Goal: Use online tool/utility: Utilize a website feature to perform a specific function

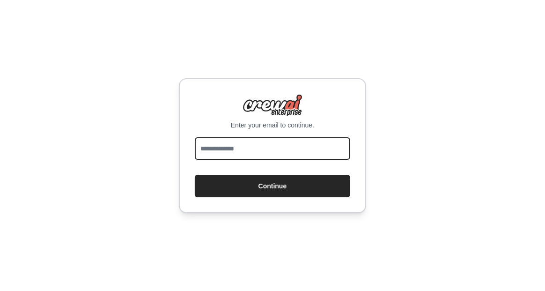
click at [227, 153] on input "email" at bounding box center [272, 148] width 155 height 22
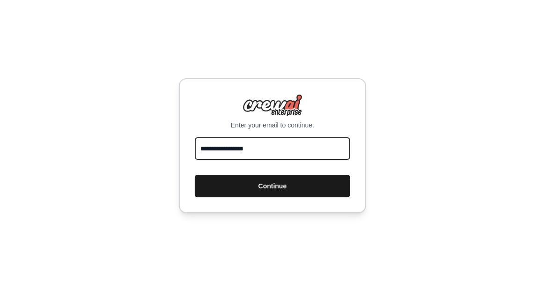
type input "**********"
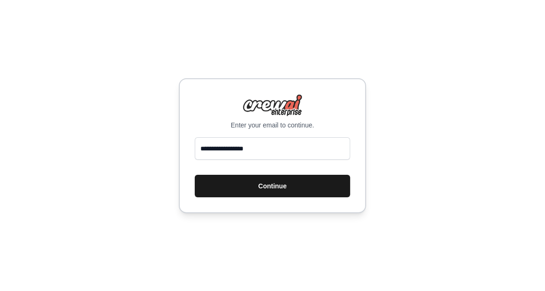
click at [275, 186] on button "Continue" at bounding box center [272, 186] width 155 height 22
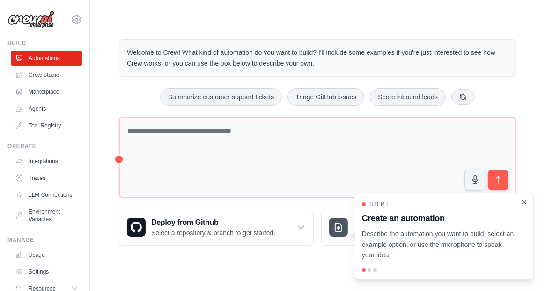
click at [524, 205] on icon "Close walkthrough" at bounding box center [523, 201] width 8 height 8
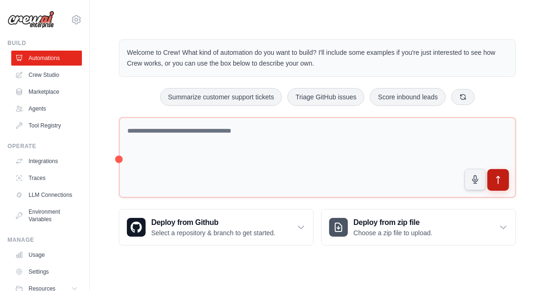
click at [495, 180] on icon "submit" at bounding box center [498, 180] width 10 height 10
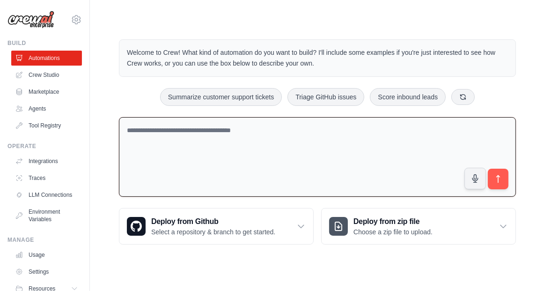
click at [325, 161] on textarea at bounding box center [317, 157] width 397 height 80
paste textarea "**********"
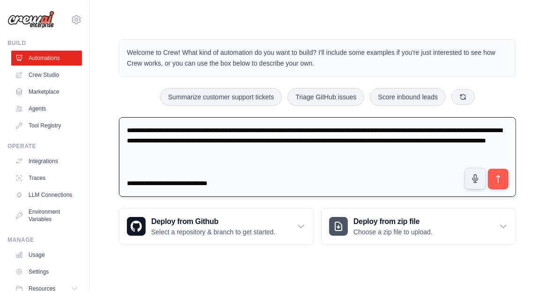
scroll to position [10096, 0]
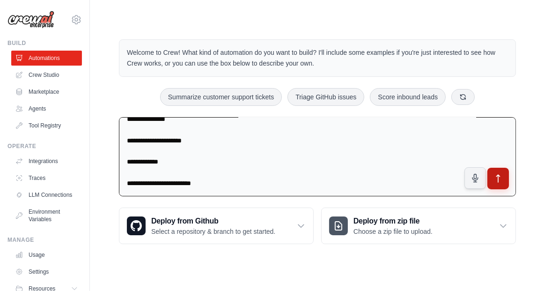
type textarea "**********"
click at [496, 175] on icon "submit" at bounding box center [497, 178] width 3 height 7
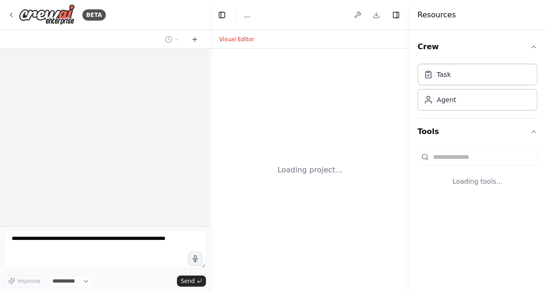
select select "****"
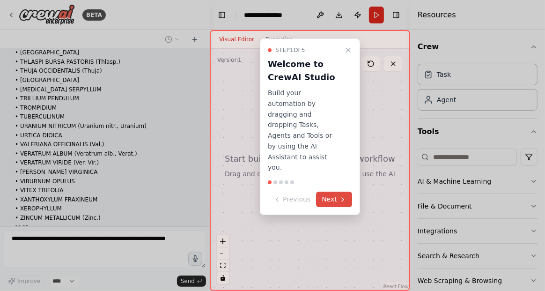
scroll to position [4758, 0]
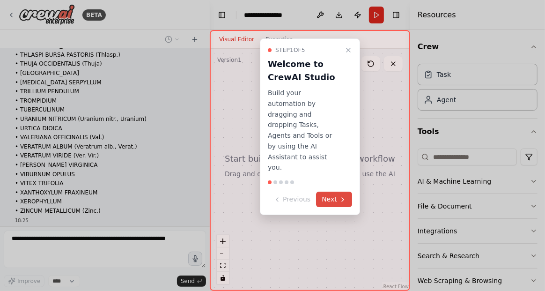
click at [332, 191] on button "Next" at bounding box center [334, 198] width 36 height 15
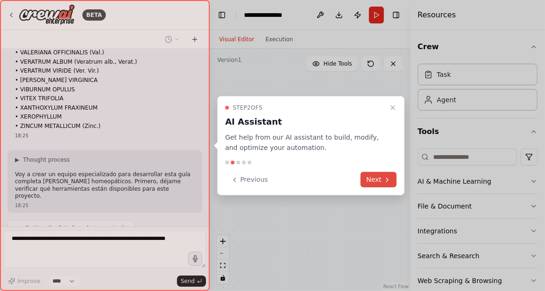
scroll to position [4866, 0]
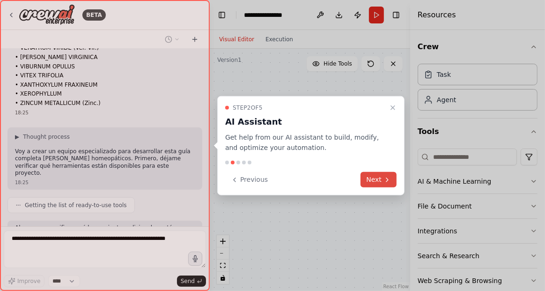
click at [380, 179] on button "Next" at bounding box center [378, 179] width 36 height 15
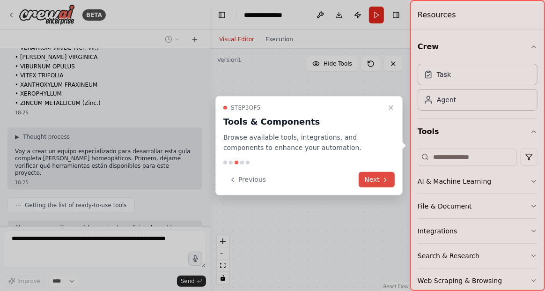
click at [374, 179] on button "Next" at bounding box center [376, 179] width 36 height 15
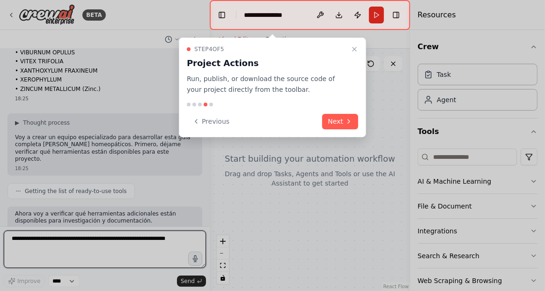
scroll to position [4887, 0]
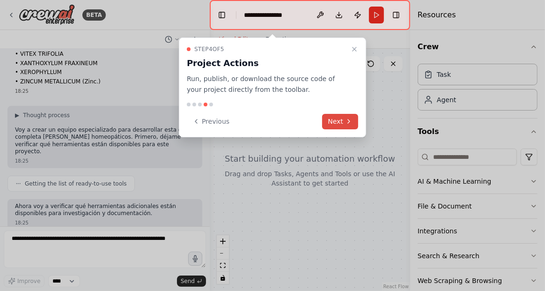
click at [335, 121] on button "Next" at bounding box center [340, 121] width 36 height 15
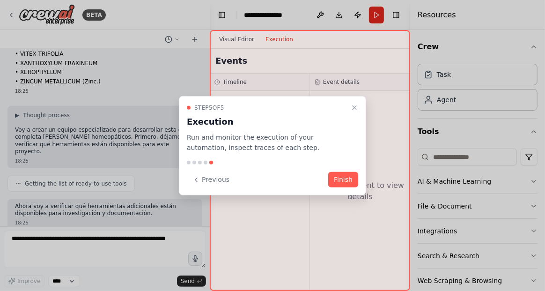
scroll to position [4949, 0]
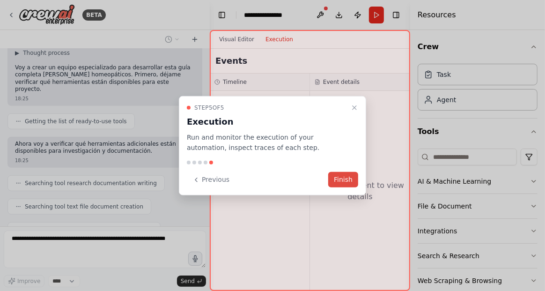
click at [343, 181] on button "Finish" at bounding box center [343, 179] width 30 height 15
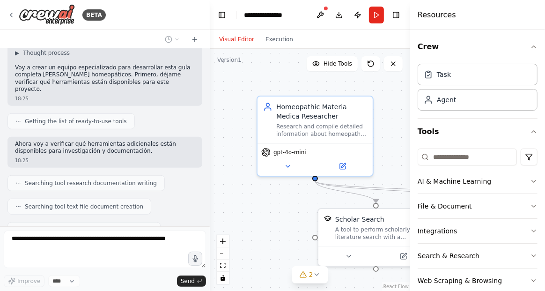
scroll to position [4980, 0]
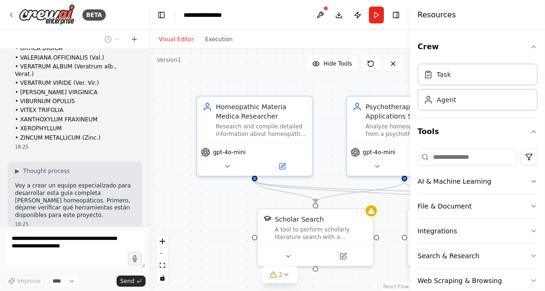
drag, startPoint x: 209, startPoint y: 142, endPoint x: 149, endPoint y: 142, distance: 59.4
click at [149, 142] on div "BETA crea una guia utilizando la lista que te he proporcionado . incluye los si…" at bounding box center [272, 145] width 545 height 291
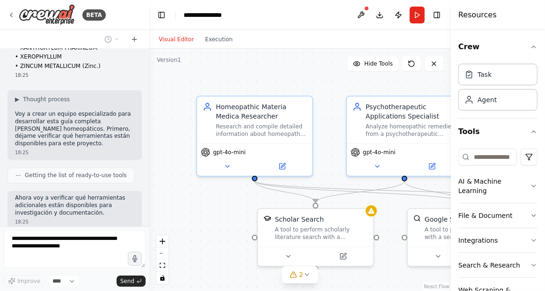
drag, startPoint x: 409, startPoint y: 153, endPoint x: 466, endPoint y: 153, distance: 56.6
click at [466, 153] on div "Resources Crew Task Agent Tools AI & Machine Learning File & Document Integrati…" at bounding box center [498, 145] width 94 height 291
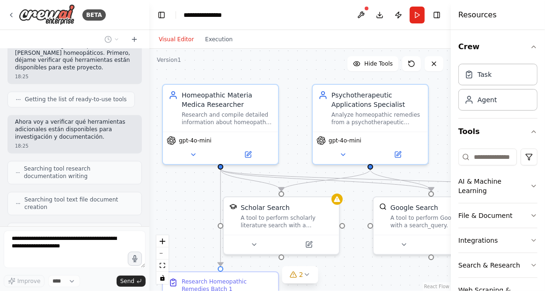
scroll to position [5723, 0]
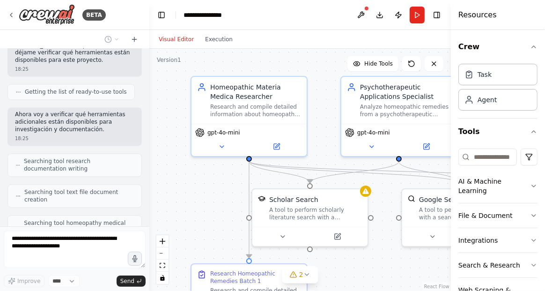
drag, startPoint x: 241, startPoint y: 197, endPoint x: 235, endPoint y: 178, distance: 20.4
click at [235, 178] on div ".deletable-edge-delete-btn { width: 20px; height: 20px; border: 0px solid #ffff…" at bounding box center [299, 170] width 301 height 242
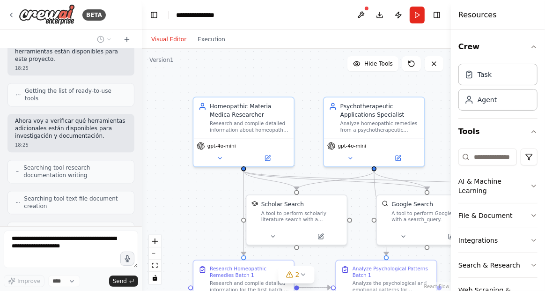
scroll to position [5804, 0]
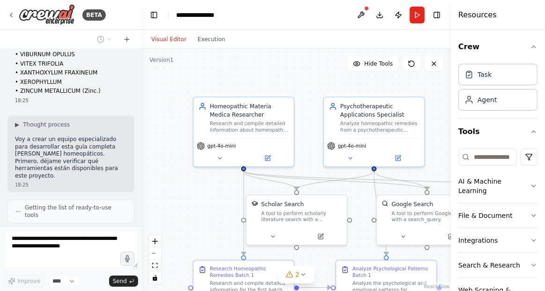
drag, startPoint x: 146, startPoint y: 214, endPoint x: 145, endPoint y: 123, distance: 91.7
click at [145, 118] on div "BETA crea una guia utilizando la lista que te he proporcionado . incluye los si…" at bounding box center [272, 145] width 545 height 291
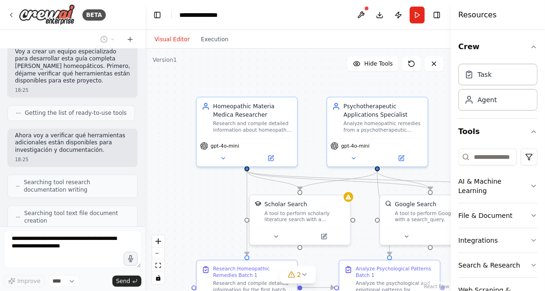
click at [142, 142] on div at bounding box center [143, 145] width 4 height 291
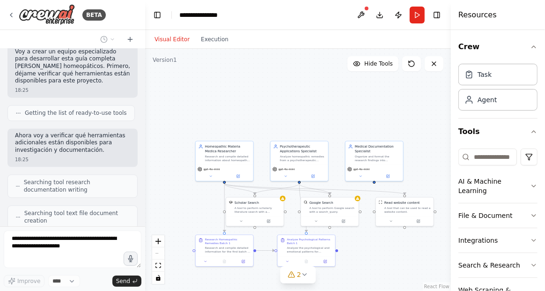
scroll to position [5835, 0]
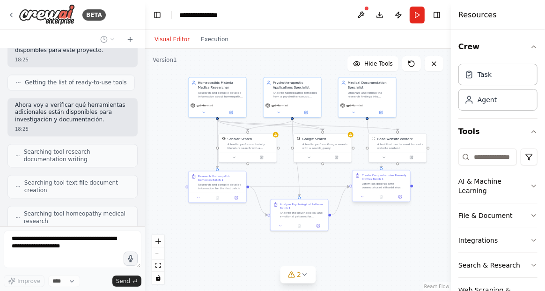
drag, startPoint x: 366, startPoint y: 254, endPoint x: 359, endPoint y: 190, distance: 64.0
click at [359, 190] on div ".deletable-edge-delete-btn { width: 20px; height: 20px; border: 0px solid #ffff…" at bounding box center [298, 170] width 306 height 242
click at [484, 102] on div "Agent" at bounding box center [486, 99] width 19 height 9
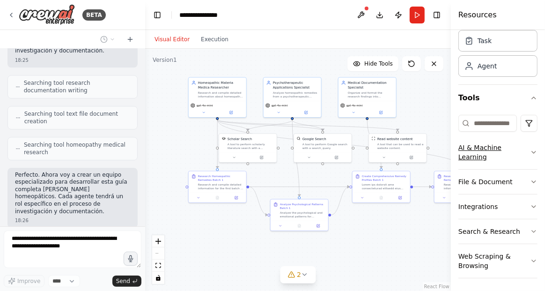
scroll to position [5911, 0]
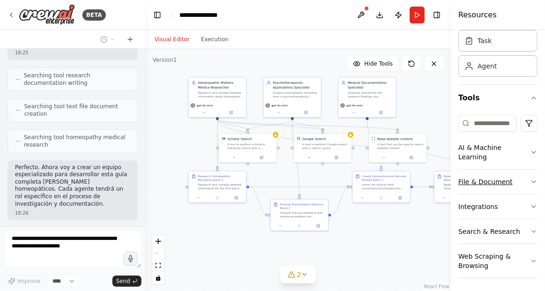
click at [492, 179] on button "File & Document" at bounding box center [497, 181] width 79 height 24
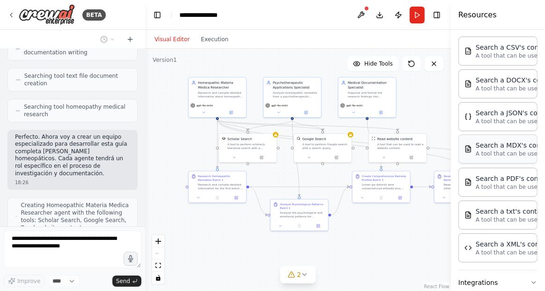
scroll to position [221, 0]
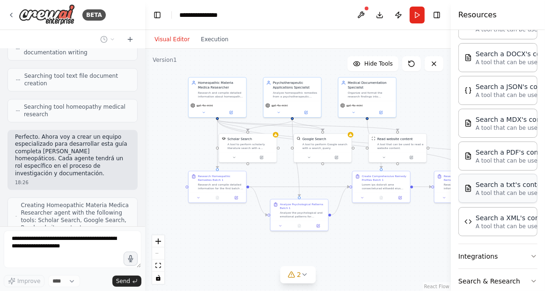
click at [492, 189] on p "A tool that can be used to semantic search a query from a txt's content." at bounding box center [526, 192] width 103 height 7
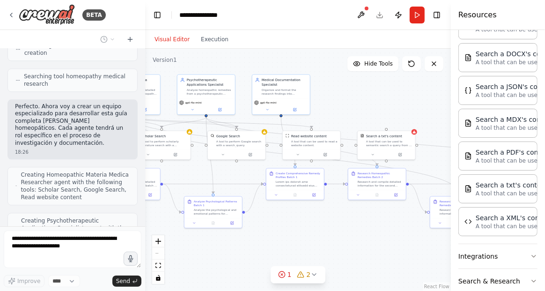
drag, startPoint x: 391, startPoint y: 238, endPoint x: 305, endPoint y: 235, distance: 86.1
click at [305, 235] on div ".deletable-edge-delete-btn { width: 20px; height: 20px; border: 0px solid #ffff…" at bounding box center [298, 170] width 306 height 242
click at [395, 149] on div at bounding box center [389, 154] width 58 height 10
click at [401, 153] on icon at bounding box center [402, 153] width 3 height 3
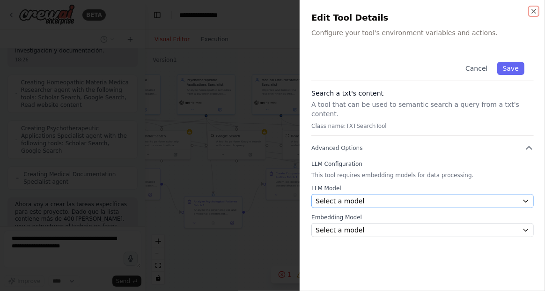
scroll to position [6071, 0]
click at [481, 70] on button "Cancel" at bounding box center [475, 68] width 33 height 13
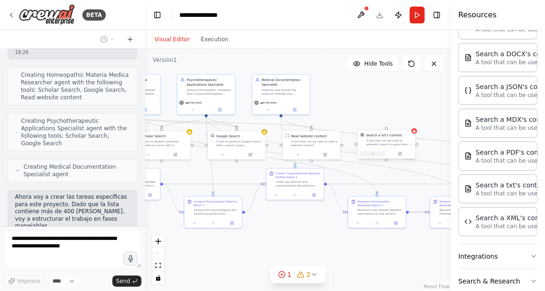
click at [374, 154] on icon at bounding box center [373, 154] width 4 height 4
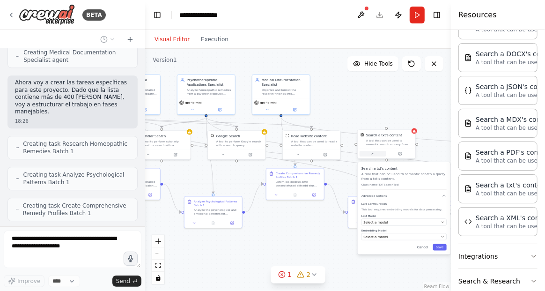
scroll to position [6178, 0]
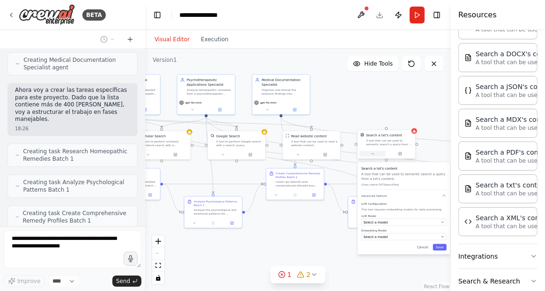
click at [374, 154] on icon at bounding box center [373, 154] width 4 height 4
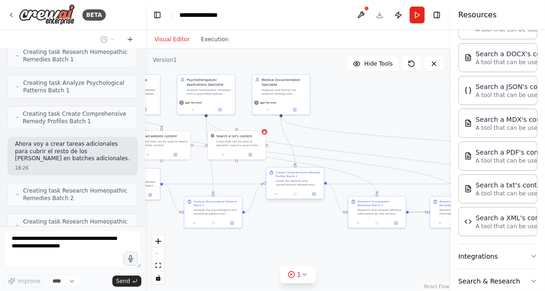
scroll to position [6270, 0]
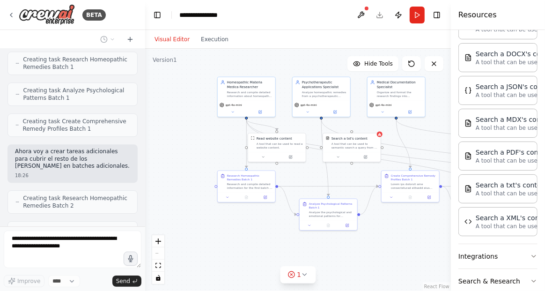
drag, startPoint x: 272, startPoint y: 243, endPoint x: 395, endPoint y: 246, distance: 123.5
click at [395, 246] on div ".deletable-edge-delete-btn { width: 20px; height: 20px; border: 0px solid #ffff…" at bounding box center [298, 170] width 306 height 242
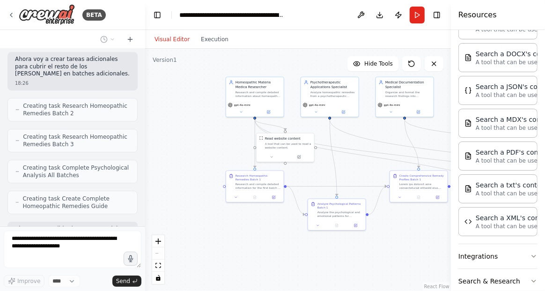
scroll to position [6392, 0]
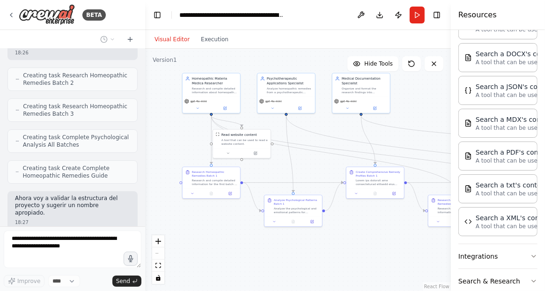
drag, startPoint x: 230, startPoint y: 155, endPoint x: 186, endPoint y: 151, distance: 43.7
click at [186, 151] on div ".deletable-edge-delete-btn { width: 20px; height: 20px; border: 0px solid #ffff…" at bounding box center [298, 170] width 306 height 242
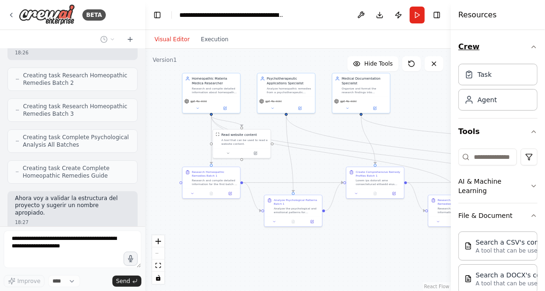
click at [530, 46] on icon "button" at bounding box center [533, 46] width 7 height 7
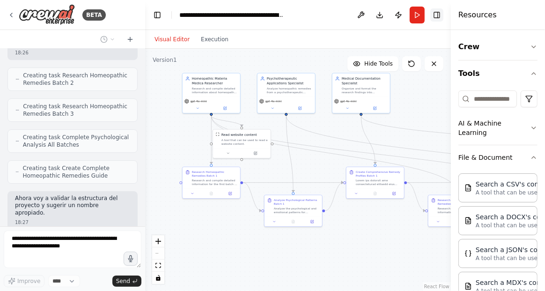
click at [436, 14] on button "Toggle Right Sidebar" at bounding box center [436, 14] width 13 height 13
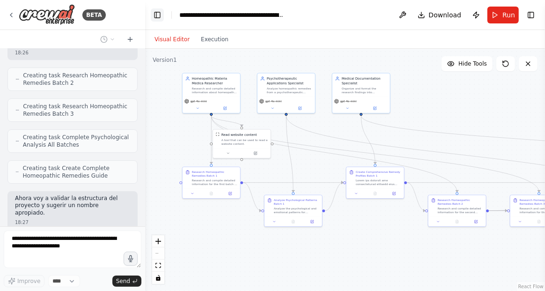
click at [158, 14] on button "Toggle Left Sidebar" at bounding box center [157, 14] width 13 height 13
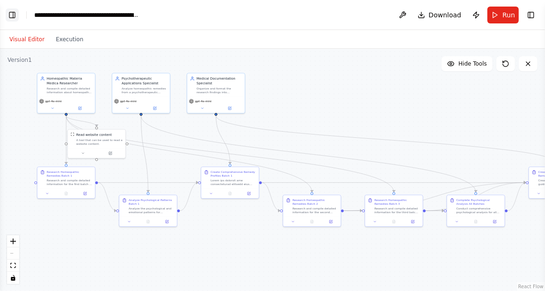
click at [15, 16] on button "Toggle Left Sidebar" at bounding box center [12, 14] width 13 height 13
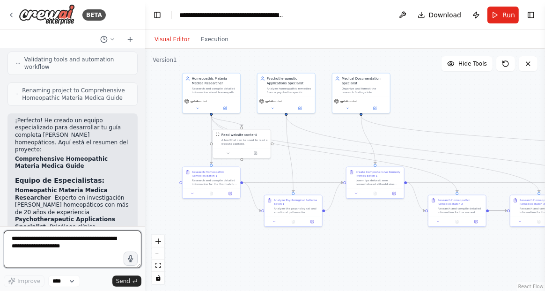
scroll to position [6907, 0]
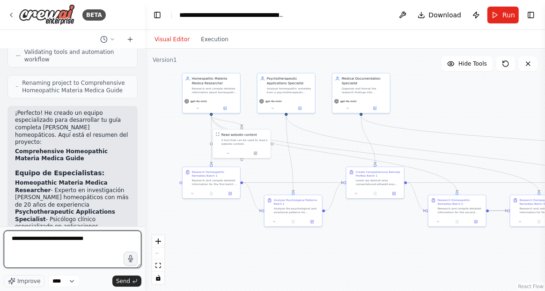
paste textarea "**********"
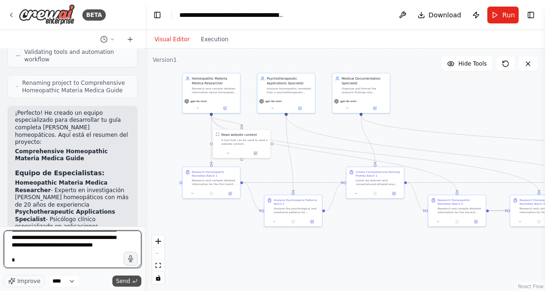
type textarea "**********"
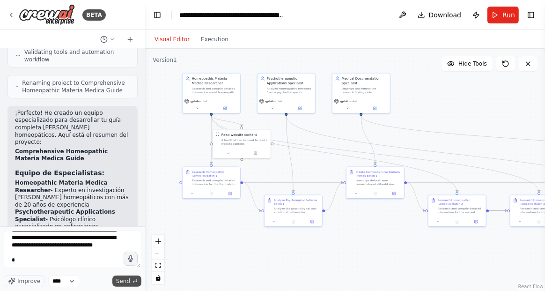
click at [128, 283] on span "Send" at bounding box center [123, 280] width 14 height 7
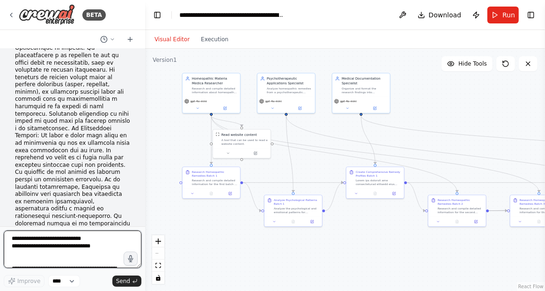
scroll to position [8831, 0]
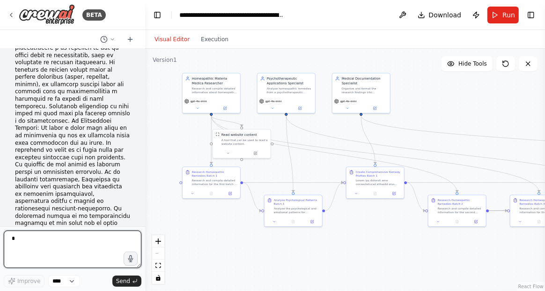
type textarea "**"
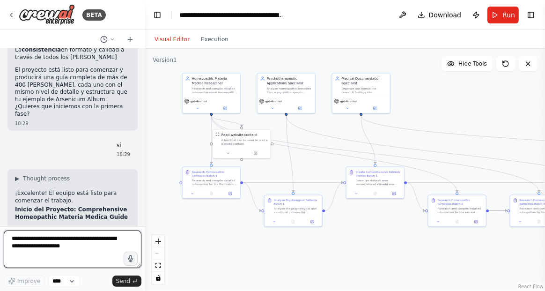
scroll to position [9564, 0]
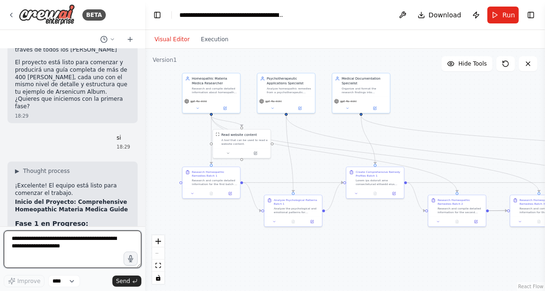
click at [56, 244] on textarea at bounding box center [73, 248] width 138 height 37
type textarea "**********"
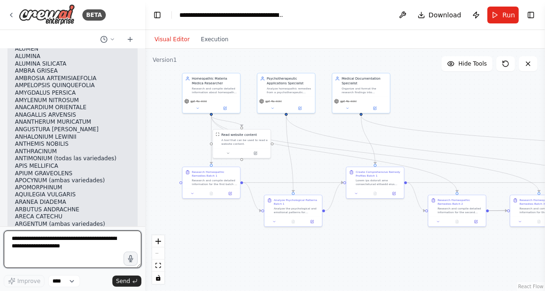
scroll to position [9991, 0]
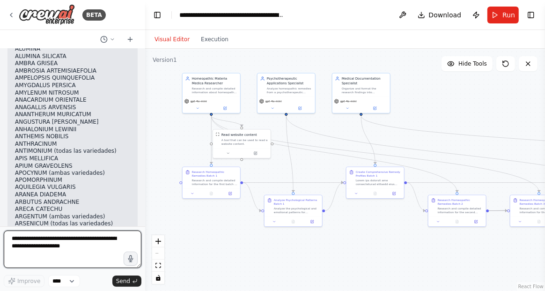
click at [68, 238] on textarea at bounding box center [73, 248] width 138 height 37
type textarea "********"
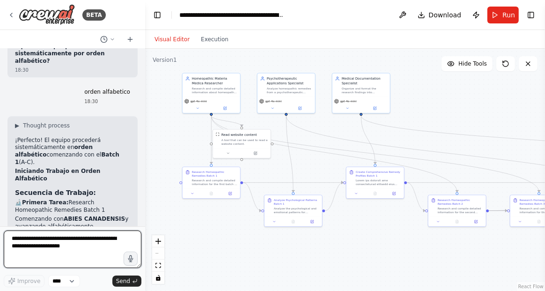
scroll to position [10386, 0]
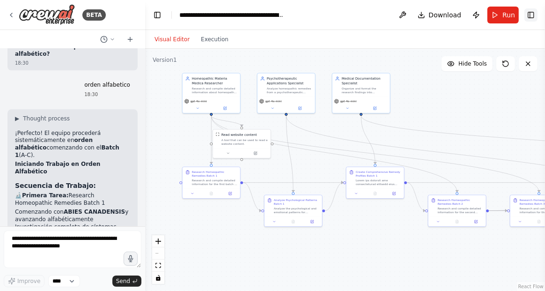
click at [530, 16] on button "Toggle Right Sidebar" at bounding box center [530, 14] width 13 height 13
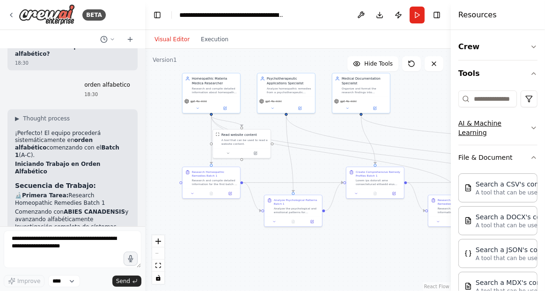
click at [530, 129] on icon "button" at bounding box center [533, 127] width 7 height 7
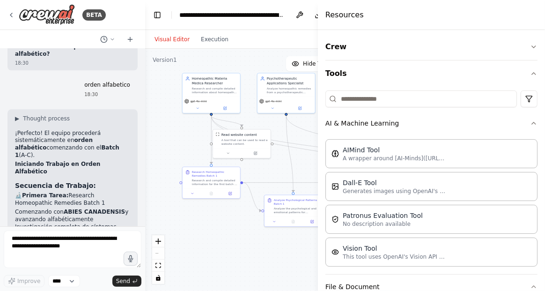
drag, startPoint x: 452, startPoint y: 138, endPoint x: 318, endPoint y: 138, distance: 134.3
click at [318, 138] on div at bounding box center [320, 145] width 4 height 291
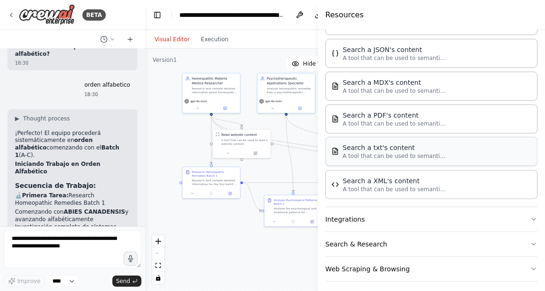
scroll to position [329, 0]
click at [531, 218] on icon "button" at bounding box center [533, 219] width 4 height 2
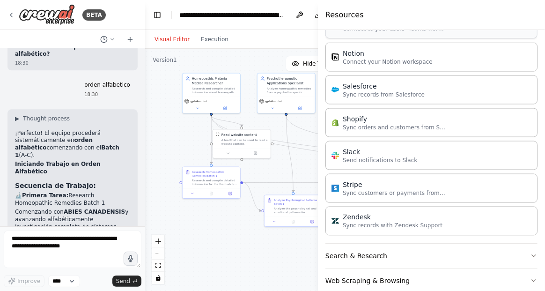
scroll to position [952, 0]
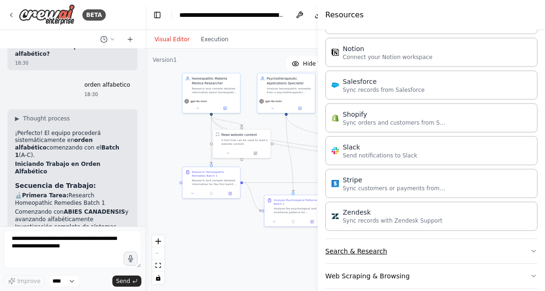
click at [531, 250] on icon "button" at bounding box center [533, 251] width 4 height 2
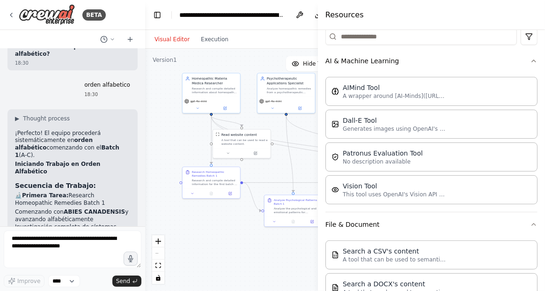
scroll to position [0, 0]
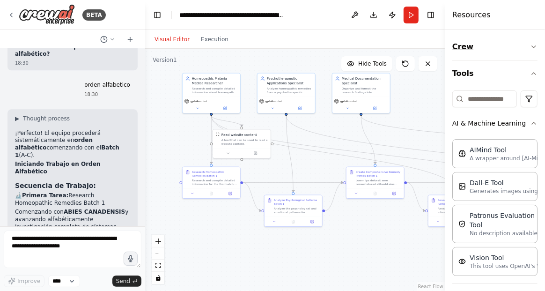
drag, startPoint x: 318, startPoint y: 28, endPoint x: 479, endPoint y: 34, distance: 161.1
click at [479, 34] on div "Resources Crew Tools AI & Machine Learning AIMind Tool A wrapper around [AI-Min…" at bounding box center [494, 145] width 100 height 291
click at [431, 15] on button "Toggle Right Sidebar" at bounding box center [430, 14] width 13 height 13
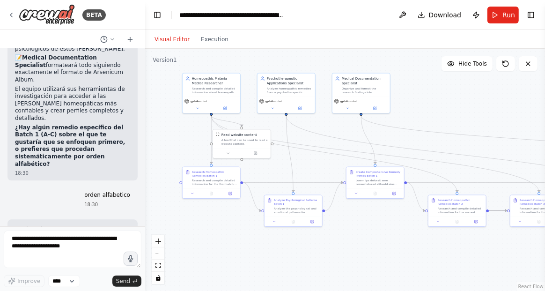
scroll to position [10246, 0]
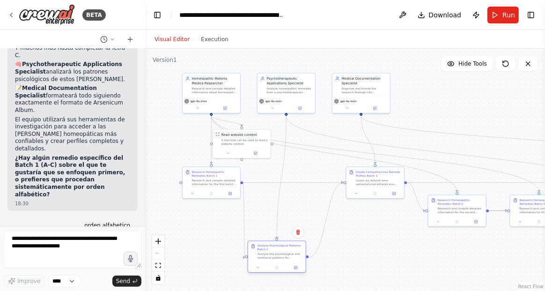
drag, startPoint x: 274, startPoint y: 215, endPoint x: 273, endPoint y: 254, distance: 39.3
click at [273, 254] on div "Analyze the psychological and emotional patterns for remedies in Batch 1 (A thr…" at bounding box center [279, 255] width 45 height 7
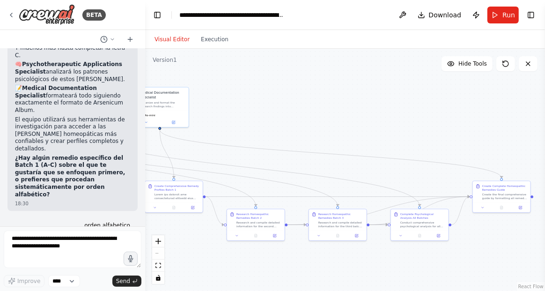
drag, startPoint x: 378, startPoint y: 234, endPoint x: 176, endPoint y: 246, distance: 202.5
click at [175, 247] on div ".deletable-edge-delete-btn { width: 20px; height: 20px; border: 0px solid #ffff…" at bounding box center [345, 170] width 400 height 242
drag, startPoint x: 498, startPoint y: 191, endPoint x: 289, endPoint y: 122, distance: 220.6
click at [289, 122] on div "Create the final comprehensive guide by formatting all remedy profiles (Batches…" at bounding box center [291, 123] width 45 height 7
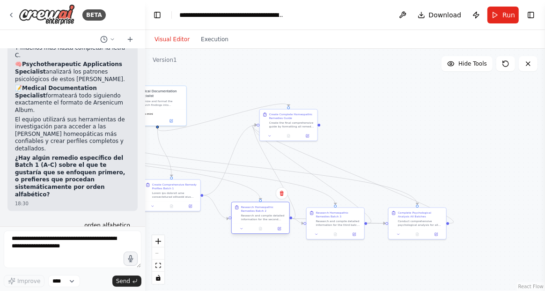
drag, startPoint x: 257, startPoint y: 227, endPoint x: 266, endPoint y: 221, distance: 10.1
click at [266, 221] on div "Research Homeopathic Remedies Batch 2 Research and compile detailed information…" at bounding box center [261, 213] width 58 height 22
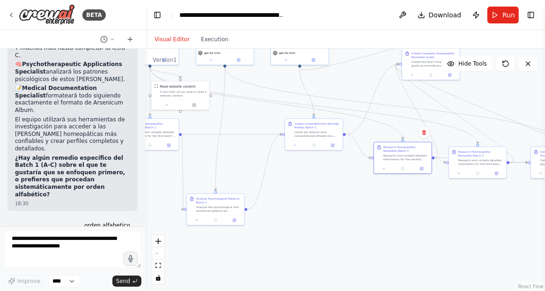
drag, startPoint x: 289, startPoint y: 270, endPoint x: 431, endPoint y: 209, distance: 154.7
click at [431, 209] on div ".deletable-edge-delete-btn { width: 20px; height: 20px; border: 0px solid #ffff…" at bounding box center [345, 170] width 400 height 242
drag, startPoint x: 314, startPoint y: 136, endPoint x: 292, endPoint y: 133, distance: 22.6
click at [292, 133] on div "Create Comprehensive Remedy Profiles Batch 1" at bounding box center [291, 129] width 58 height 22
click at [379, 201] on div ".deletable-edge-delete-btn { width: 20px; height: 20px; border: 0px solid #ffff…" at bounding box center [345, 170] width 400 height 242
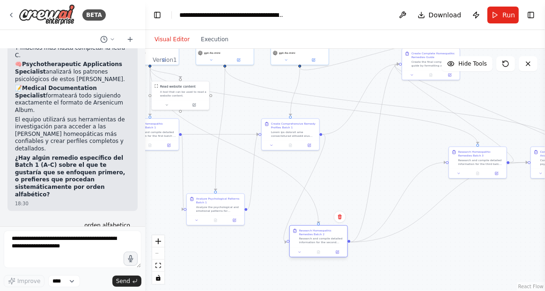
drag, startPoint x: 400, startPoint y: 155, endPoint x: 321, endPoint y: 239, distance: 114.5
click at [313, 241] on div "Research and compile detailed information for the second batch of homeopathic r…" at bounding box center [321, 240] width 45 height 7
drag, startPoint x: 480, startPoint y: 163, endPoint x: 436, endPoint y: 153, distance: 45.5
click at [436, 153] on div "Research and compile detailed information for the third batch of homeopathic re…" at bounding box center [438, 151] width 45 height 7
drag, startPoint x: 542, startPoint y: 160, endPoint x: 494, endPoint y: 153, distance: 48.2
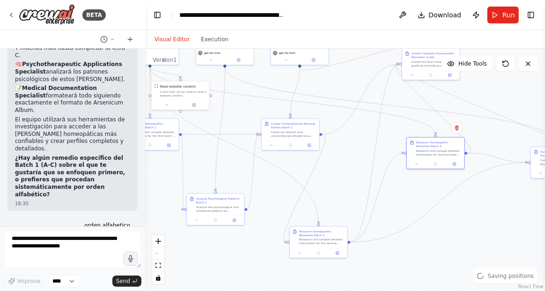
click at [494, 153] on div "BETA crea una guia utilizando la lista que te he proporcionado . incluye los si…" at bounding box center [272, 145] width 545 height 291
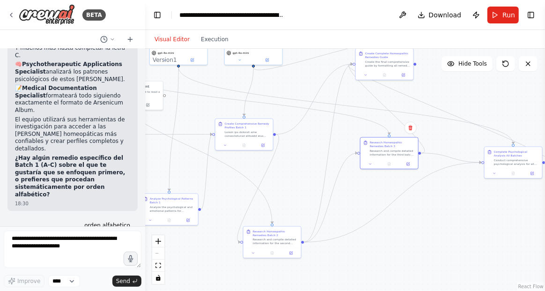
drag, startPoint x: 484, startPoint y: 194, endPoint x: 419, endPoint y: 194, distance: 65.0
click at [419, 194] on div ".deletable-edge-delete-btn { width: 20px; height: 20px; border: 0px solid #ffff…" at bounding box center [345, 170] width 400 height 242
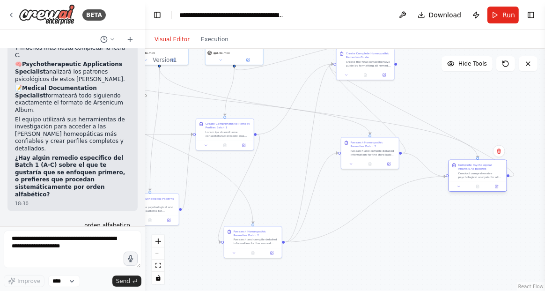
drag, startPoint x: 494, startPoint y: 157, endPoint x: 478, endPoint y: 171, distance: 21.3
click at [478, 171] on div "Complete Psychological Analysis All Batches Conduct comprehensive psychological…" at bounding box center [480, 171] width 45 height 16
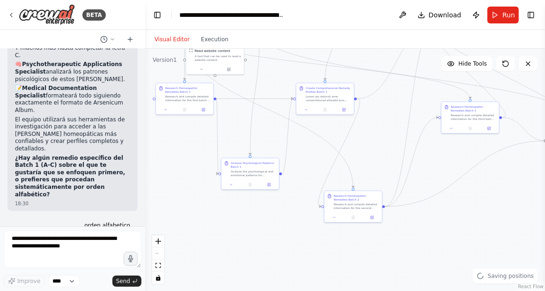
drag, startPoint x: 419, startPoint y: 233, endPoint x: 526, endPoint y: 204, distance: 111.0
click at [525, 204] on div ".deletable-edge-delete-btn { width: 20px; height: 20px; border: 0px solid #ffff…" at bounding box center [345, 170] width 400 height 242
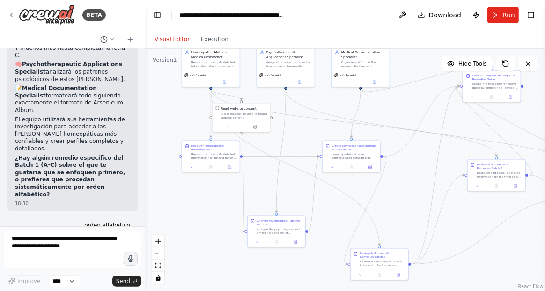
drag, startPoint x: 397, startPoint y: 126, endPoint x: 424, endPoint y: 181, distance: 61.1
click at [424, 181] on div ".deletable-edge-delete-btn { width: 20px; height: 20px; border: 0px solid #ffff…" at bounding box center [345, 170] width 400 height 242
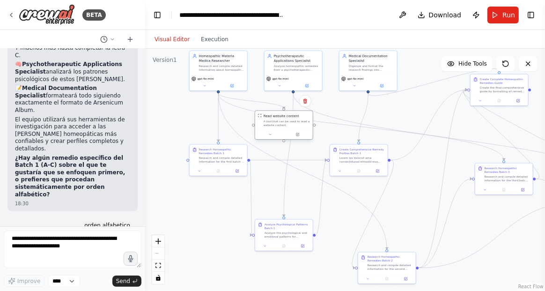
click at [280, 124] on div "Read website content A tool that can be used to read a website content." at bounding box center [284, 120] width 58 height 19
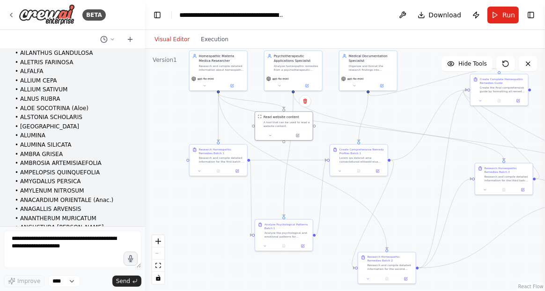
scroll to position [1481, 0]
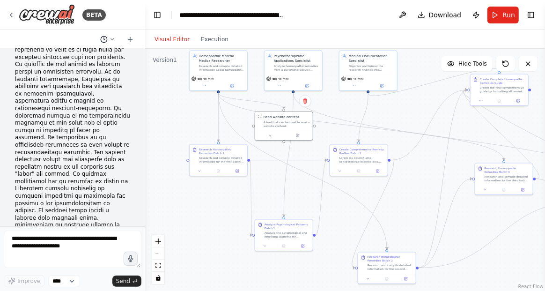
click at [112, 39] on icon at bounding box center [112, 38] width 3 height 1
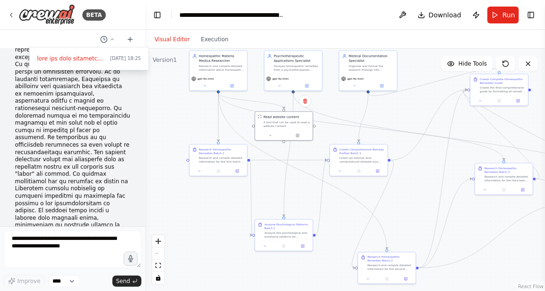
click at [178, 129] on div ".deletable-edge-delete-btn { width: 20px; height: 20px; border: 0px solid #ffff…" at bounding box center [345, 170] width 400 height 242
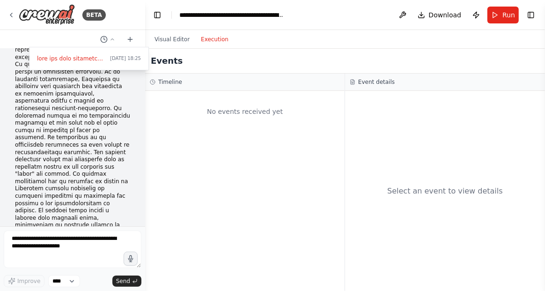
click at [206, 42] on button "Execution" at bounding box center [214, 39] width 39 height 11
click at [112, 38] on div at bounding box center [72, 145] width 145 height 291
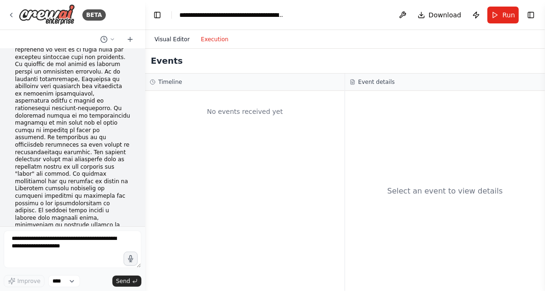
click at [172, 37] on button "Visual Editor" at bounding box center [172, 39] width 46 height 11
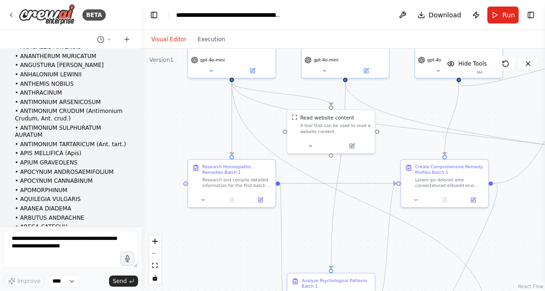
scroll to position [2148, 0]
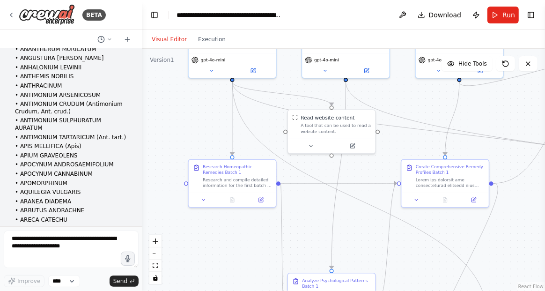
drag, startPoint x: 141, startPoint y: 94, endPoint x: 142, endPoint y: 222, distance: 127.7
click at [142, 222] on div "BETA crea una guia utilizando la lista que te he proporcionado . incluye los si…" at bounding box center [272, 145] width 545 height 291
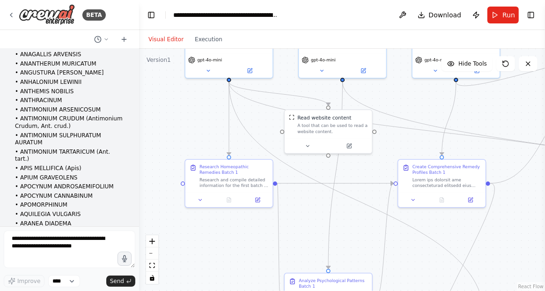
drag, startPoint x: 139, startPoint y: 95, endPoint x: 139, endPoint y: 110, distance: 15.9
click at [139, 137] on div "BETA crea una guia utilizando la lista que te he proporcionado . incluye los si…" at bounding box center [272, 145] width 545 height 291
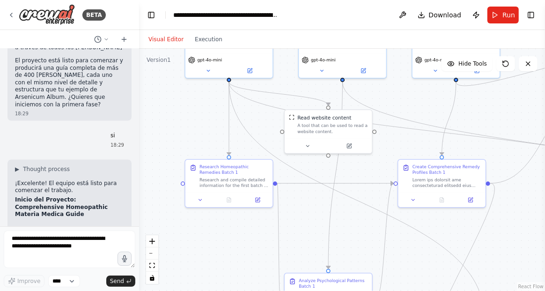
scroll to position [10781, 0]
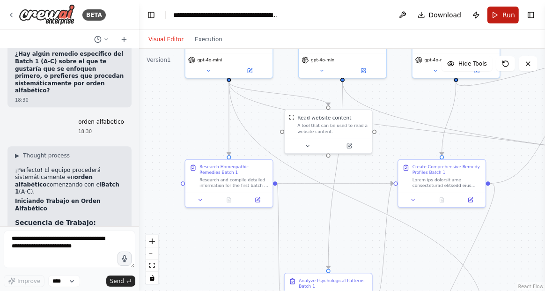
click at [510, 15] on span "Run" at bounding box center [508, 14] width 13 height 9
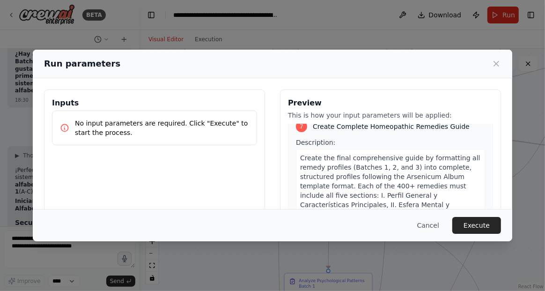
scroll to position [1561, 0]
click at [424, 225] on button "Cancel" at bounding box center [427, 225] width 37 height 17
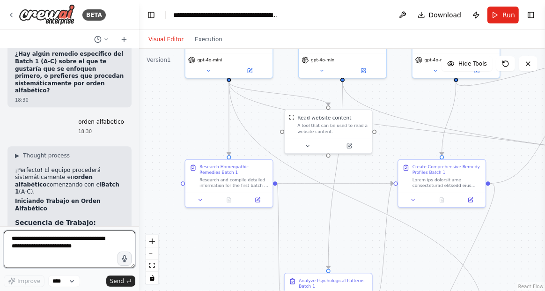
click at [59, 246] on textarea at bounding box center [69, 248] width 131 height 37
type textarea "**********"
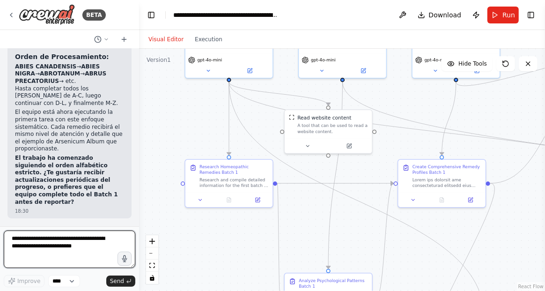
scroll to position [11161, 0]
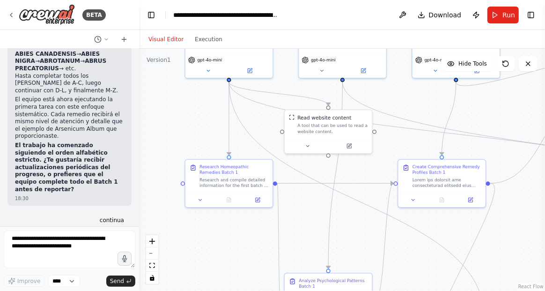
click at [504, 17] on span "Run" at bounding box center [508, 14] width 13 height 9
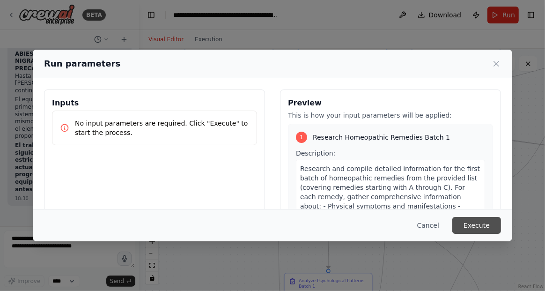
click at [474, 227] on button "Execute" at bounding box center [476, 225] width 49 height 17
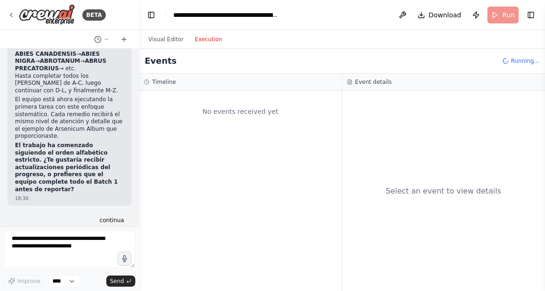
click at [203, 41] on button "Execution" at bounding box center [208, 39] width 39 height 11
click at [165, 40] on button "Visual Editor" at bounding box center [166, 39] width 46 height 11
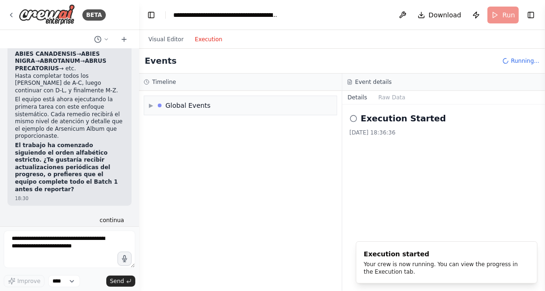
click at [210, 44] on button "Execution" at bounding box center [208, 39] width 39 height 11
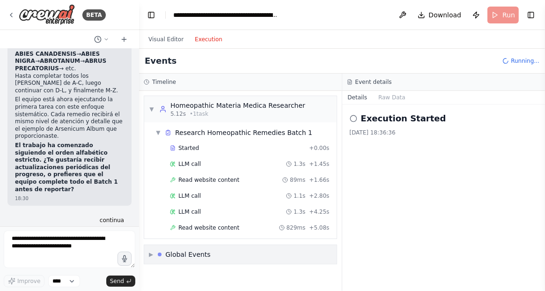
click at [204, 252] on div "Global Events" at bounding box center [187, 253] width 45 height 9
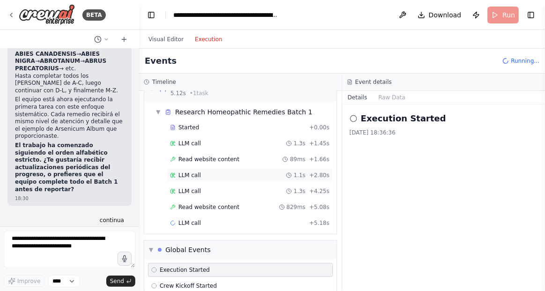
scroll to position [32, 0]
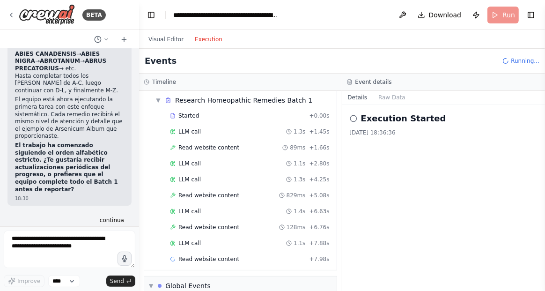
click at [184, 267] on div "▼ Homeopathic Materia Medica Researcher 5.12s • 1 task ▼ Research Homeopathic R…" at bounding box center [240, 191] width 203 height 200
click at [189, 269] on div "▼ Research Homeopathic Remedies Batch 1 Started + 0.00s LLM call 1.3s + 1.45s R…" at bounding box center [240, 180] width 192 height 180
click at [205, 192] on span "Read website content" at bounding box center [208, 194] width 61 height 7
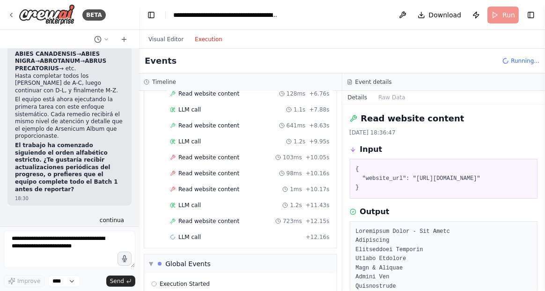
scroll to position [173, 0]
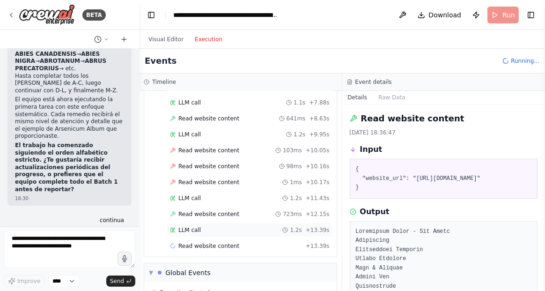
click at [195, 226] on span "LLM call" at bounding box center [189, 229] width 22 height 7
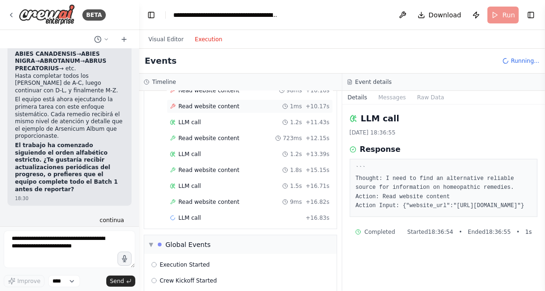
scroll to position [249, 0]
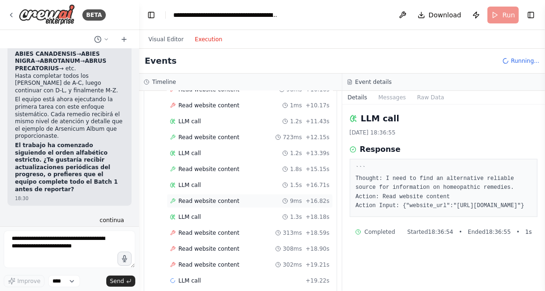
click at [210, 197] on span "Read website content" at bounding box center [208, 200] width 61 height 7
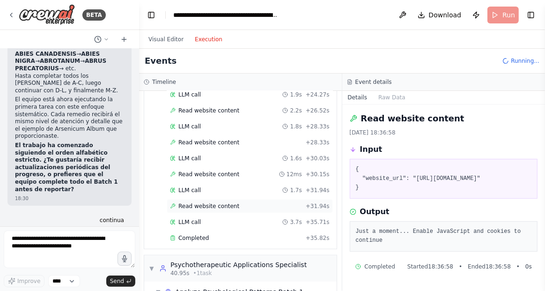
scroll to position [227, 0]
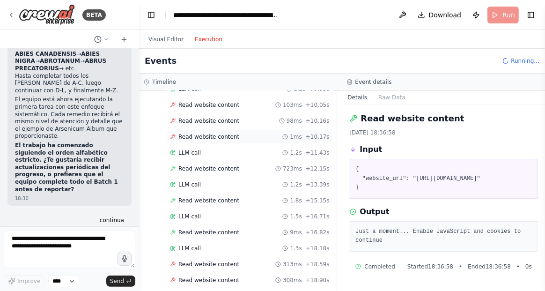
click at [211, 133] on span "Read website content" at bounding box center [208, 136] width 61 height 7
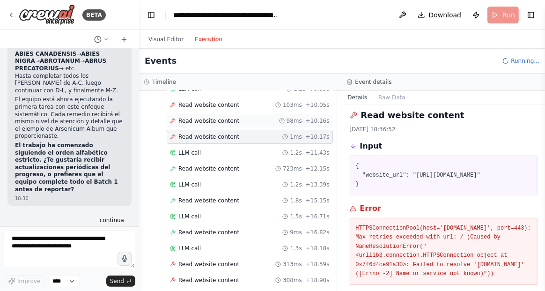
click at [207, 117] on span "Read website content" at bounding box center [208, 120] width 61 height 7
click at [194, 149] on span "LLM call" at bounding box center [189, 152] width 22 height 7
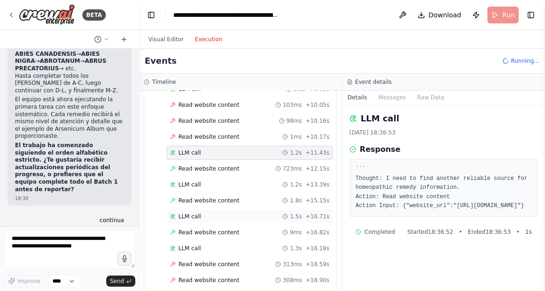
click at [188, 212] on span "LLM call" at bounding box center [189, 215] width 22 height 7
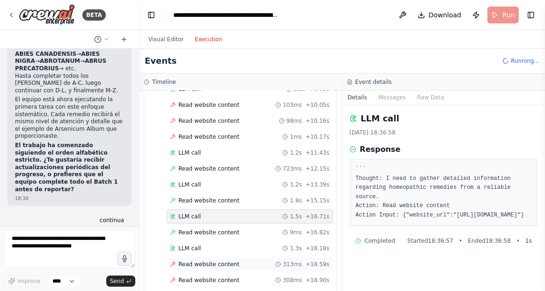
click at [196, 260] on span "Read website content" at bounding box center [208, 263] width 61 height 7
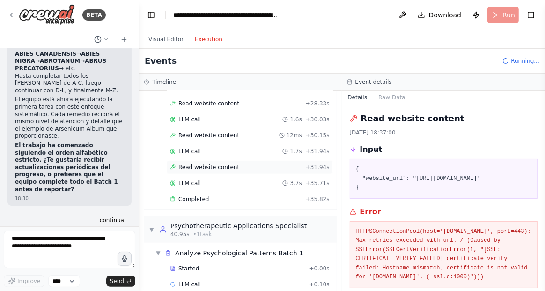
scroll to position [607, 0]
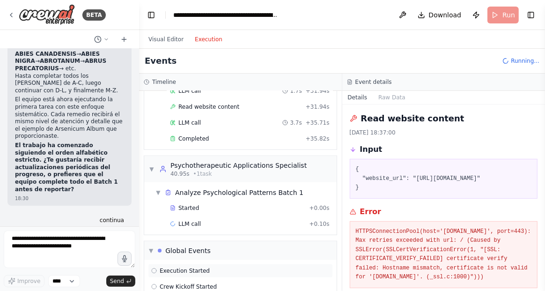
click at [197, 267] on span "Execution Started" at bounding box center [185, 270] width 50 height 7
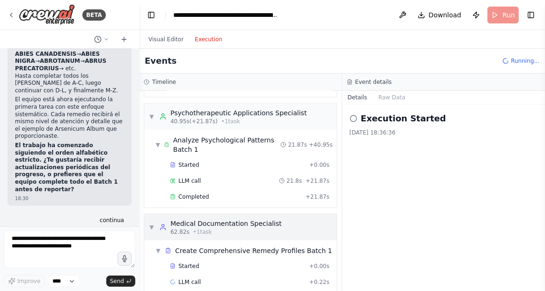
scroll to position [716, 0]
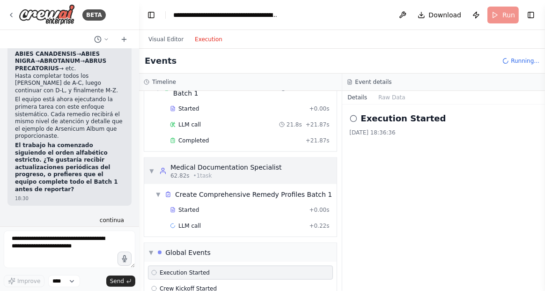
click at [230, 172] on div "62.82s • 1 task" at bounding box center [225, 175] width 111 height 7
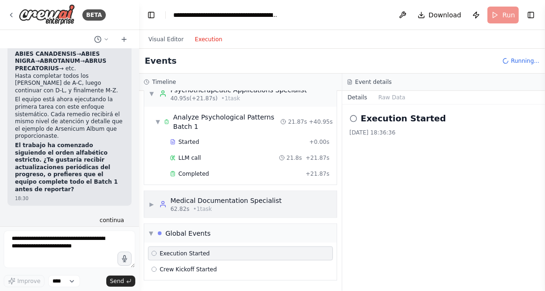
scroll to position [664, 0]
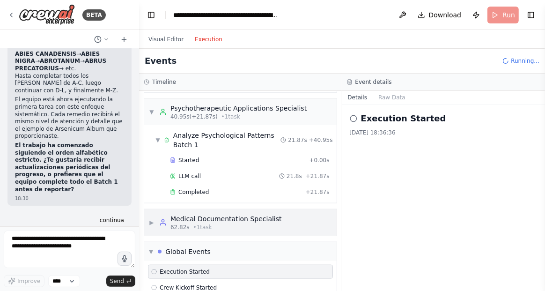
click at [222, 223] on div "62.82s • 1 task" at bounding box center [225, 226] width 111 height 7
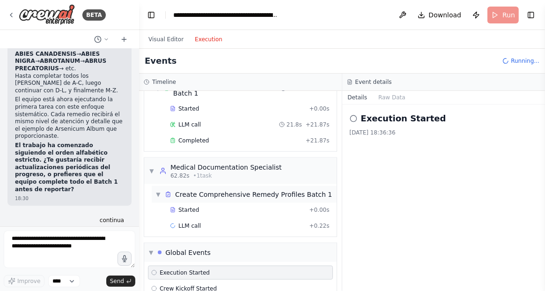
click at [221, 189] on div "Create Comprehensive Remedy Profiles Batch 1" at bounding box center [253, 193] width 157 height 9
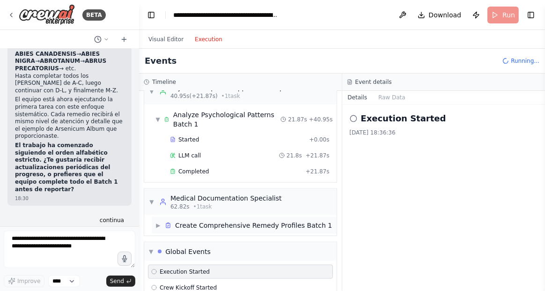
click at [220, 220] on div "Create Comprehensive Remedy Profiles Batch 1" at bounding box center [253, 224] width 157 height 9
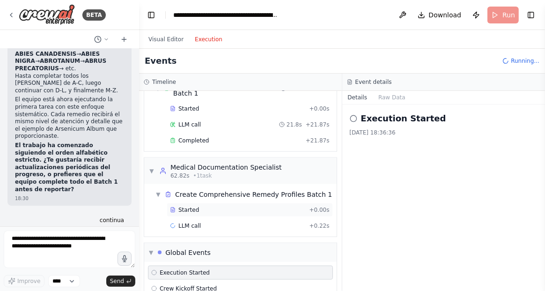
click at [186, 206] on span "Started" at bounding box center [188, 209] width 21 height 7
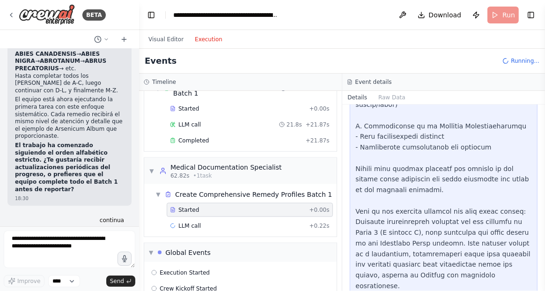
scroll to position [351, 0]
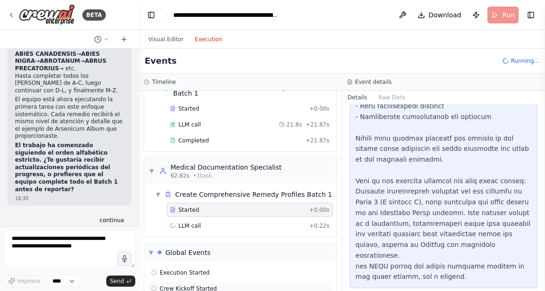
click at [201, 284] on span "Crew Kickoff Started" at bounding box center [188, 287] width 57 height 7
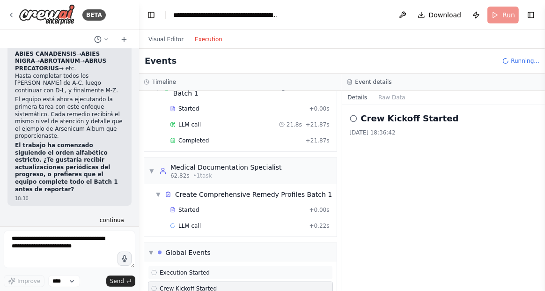
click at [192, 269] on span "Execution Started" at bounding box center [185, 272] width 50 height 7
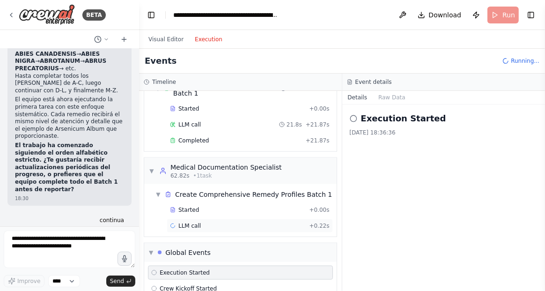
click at [202, 222] on div "LLM call + 0.22s" at bounding box center [250, 225] width 160 height 7
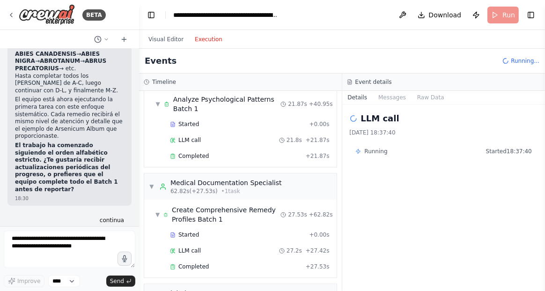
scroll to position [1400, 0]
